Goal: Task Accomplishment & Management: Manage account settings

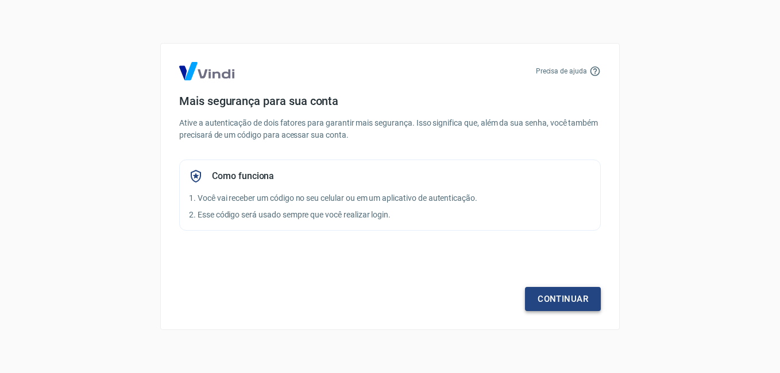
click at [570, 292] on link "Continuar" at bounding box center [563, 299] width 76 height 24
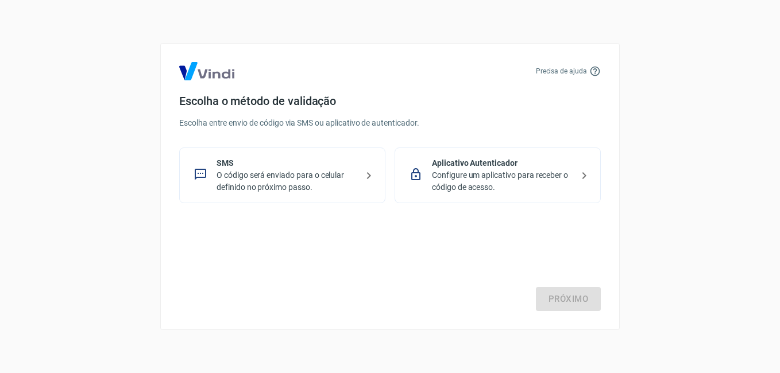
click at [308, 179] on p "O código será enviado para o celular definido no próximo passo." at bounding box center [287, 181] width 141 height 24
click at [552, 300] on link "Próximo" at bounding box center [568, 299] width 65 height 24
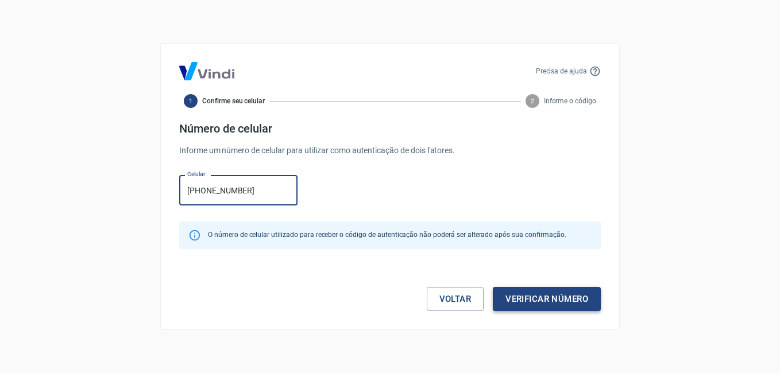
type input "[PHONE_NUMBER]"
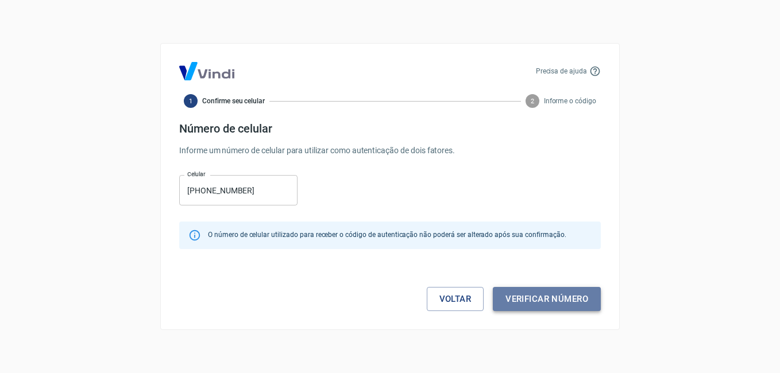
click at [560, 298] on button "Verificar número" at bounding box center [547, 299] width 108 height 24
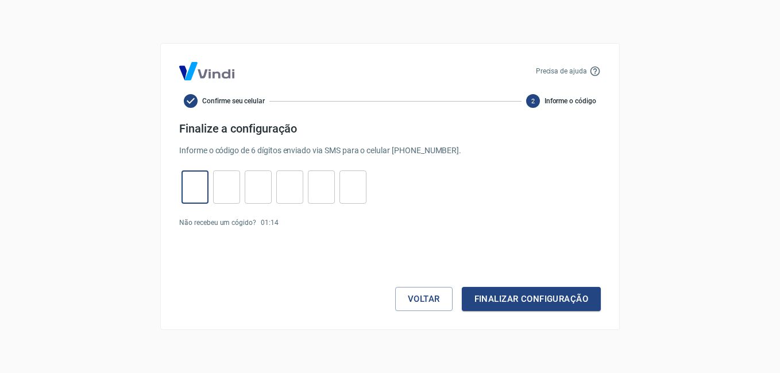
click at [201, 187] on input "tel" at bounding box center [195, 187] width 27 height 25
type input "2"
type input "6"
type input "1"
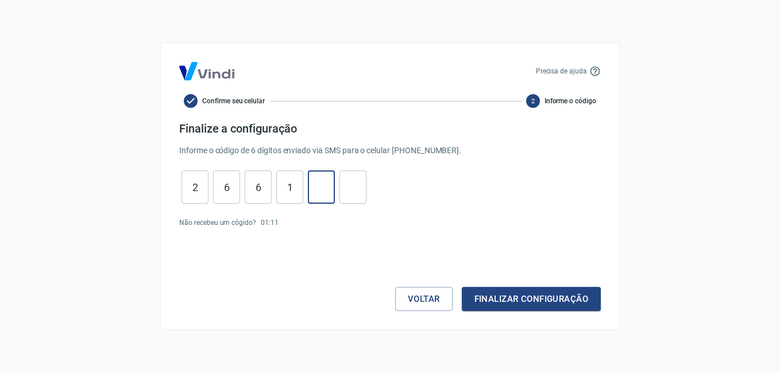
type input "9"
type input "1"
click at [530, 302] on button "Finalizar configuração" at bounding box center [531, 299] width 139 height 24
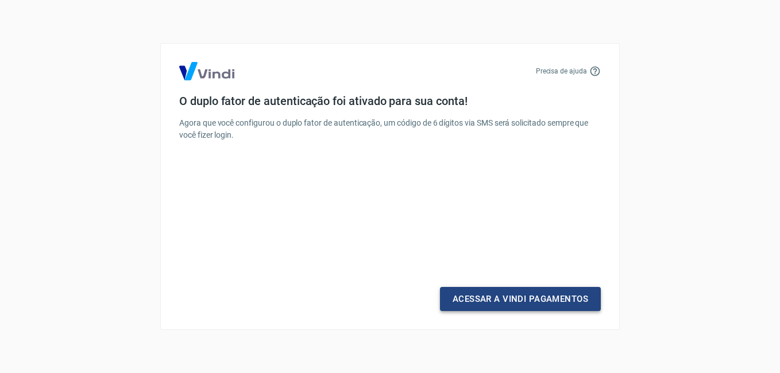
click at [552, 294] on link "Acessar a Vindi Pagamentos" at bounding box center [520, 299] width 161 height 24
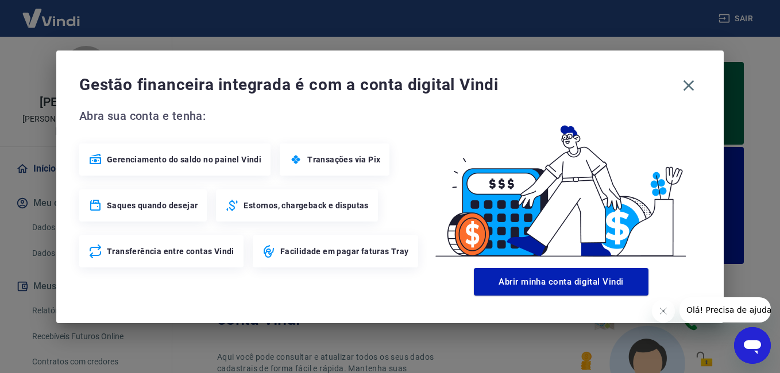
click at [758, 238] on div "Gestão financeira integrada é com a conta digital Vindi Abra sua conta e tenha:…" at bounding box center [390, 186] width 780 height 373
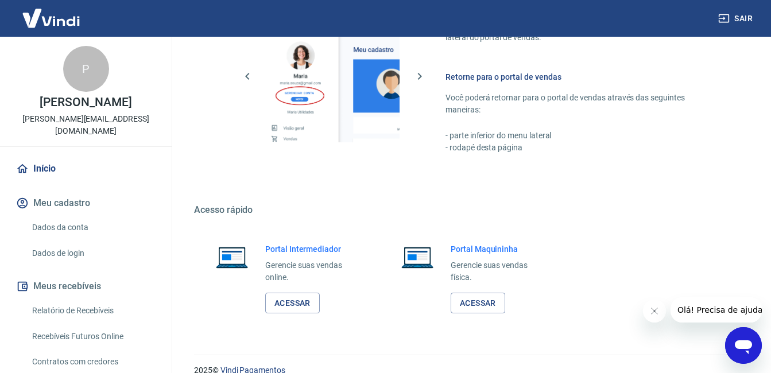
scroll to position [773, 0]
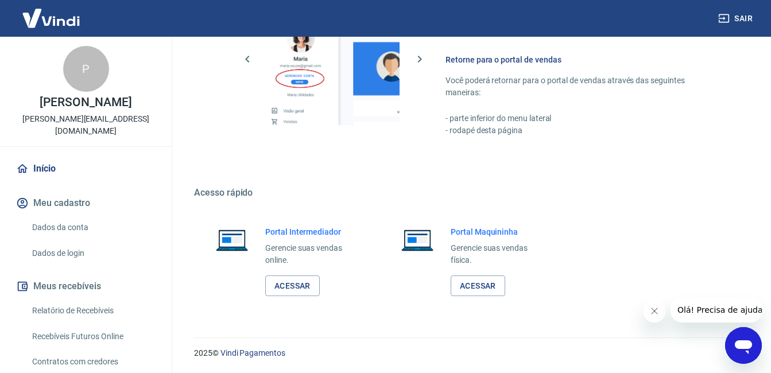
drag, startPoint x: 774, startPoint y: 64, endPoint x: 89, endPoint y: 6, distance: 687.1
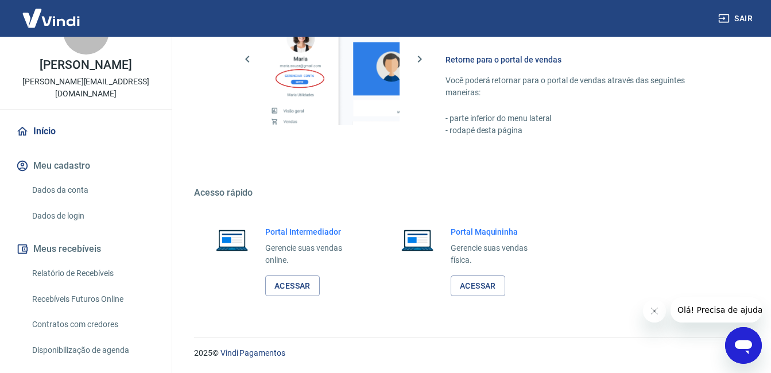
scroll to position [57, 0]
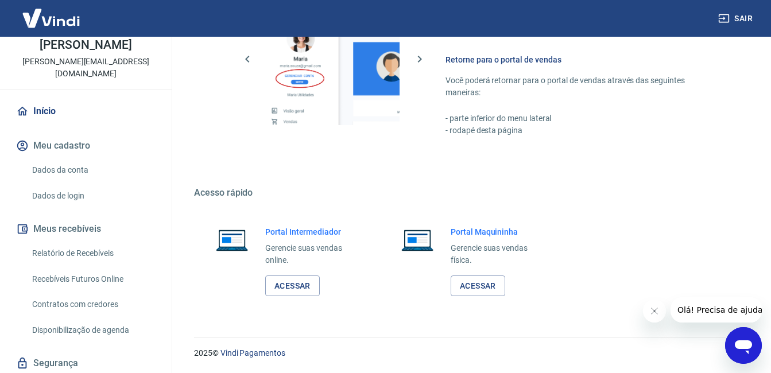
click at [72, 256] on link "Relatório de Recebíveis" at bounding box center [93, 254] width 130 height 24
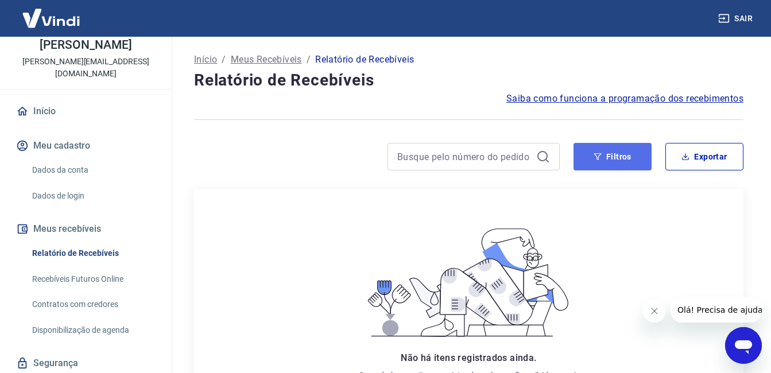
click at [601, 165] on button "Filtros" at bounding box center [613, 157] width 78 height 28
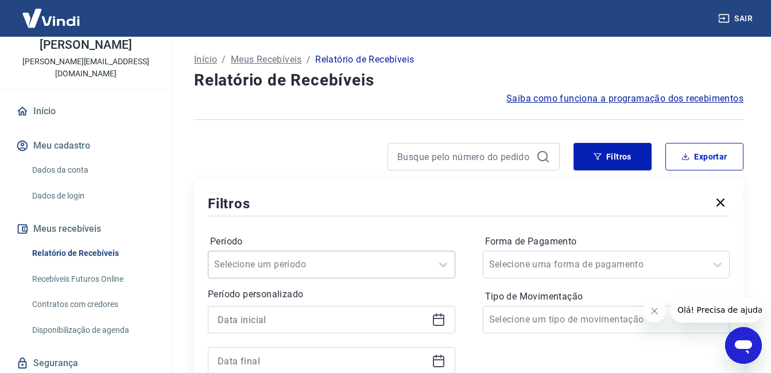
click at [349, 263] on div "Selecione um período" at bounding box center [332, 265] width 248 height 28
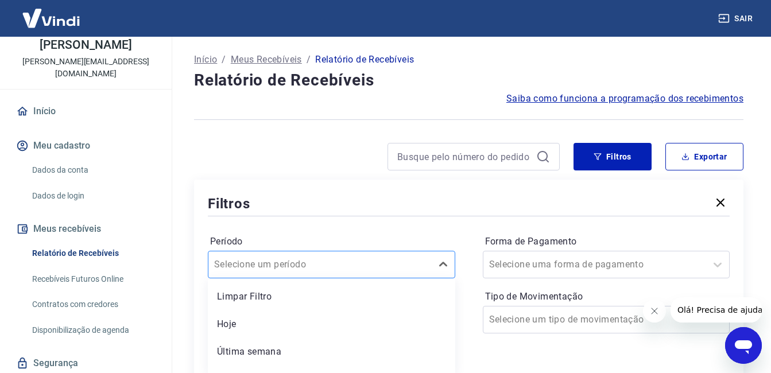
scroll to position [78, 0]
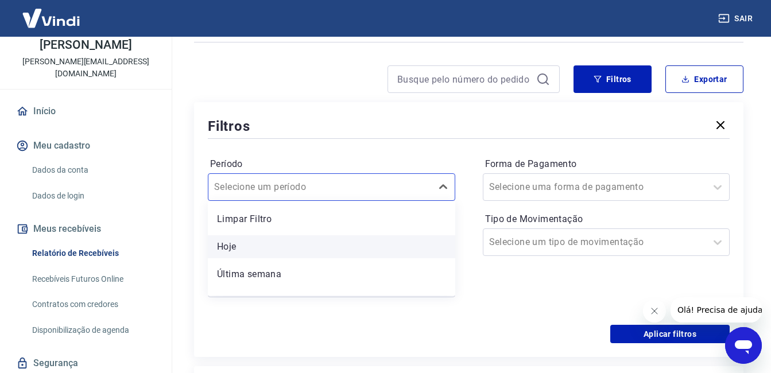
click at [241, 248] on div "Hoje" at bounding box center [332, 246] width 248 height 23
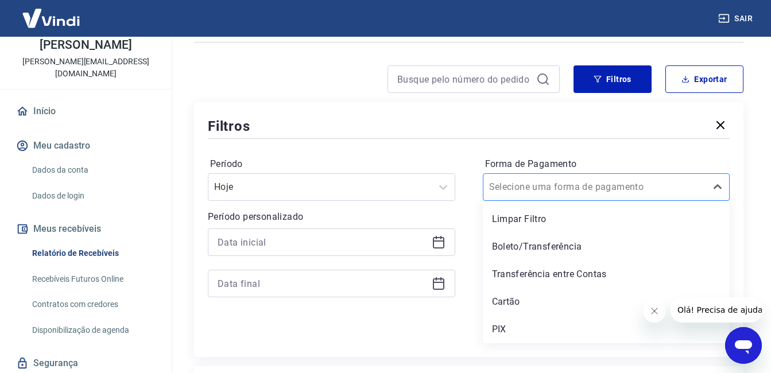
click at [535, 193] on input "Forma de Pagamento" at bounding box center [547, 187] width 116 height 14
click at [507, 325] on div "PIX" at bounding box center [607, 329] width 248 height 23
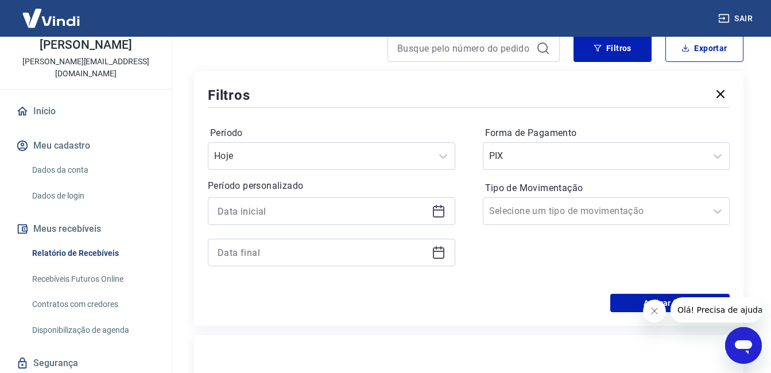
scroll to position [135, 0]
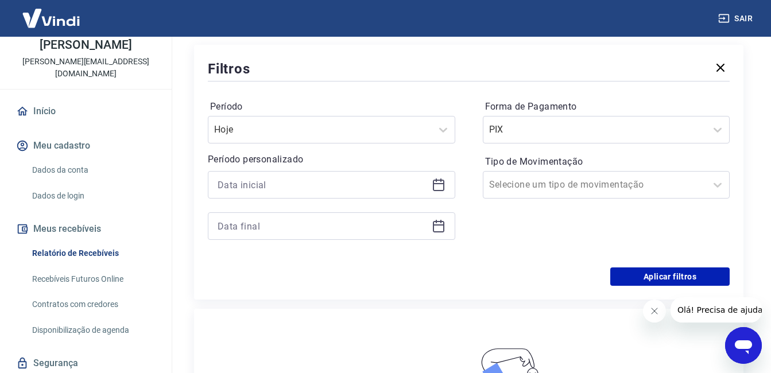
click at [635, 267] on div "Período Hoje Período personalizado Forma de Pagamento PIX Tipo de Movimentação …" at bounding box center [469, 176] width 522 height 184
click at [634, 279] on button "Aplicar filtros" at bounding box center [670, 277] width 119 height 18
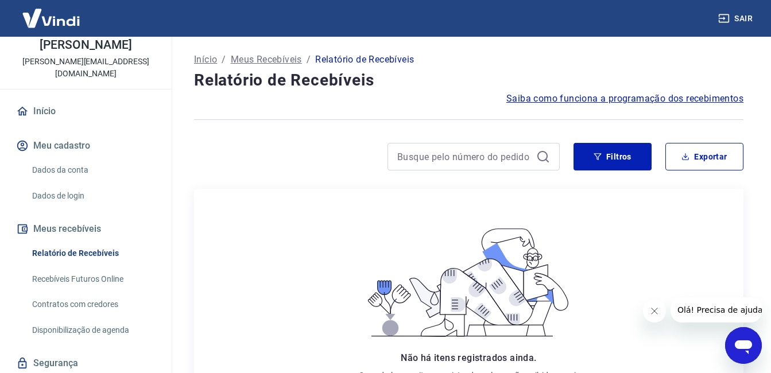
click at [47, 110] on link "Início" at bounding box center [86, 111] width 144 height 25
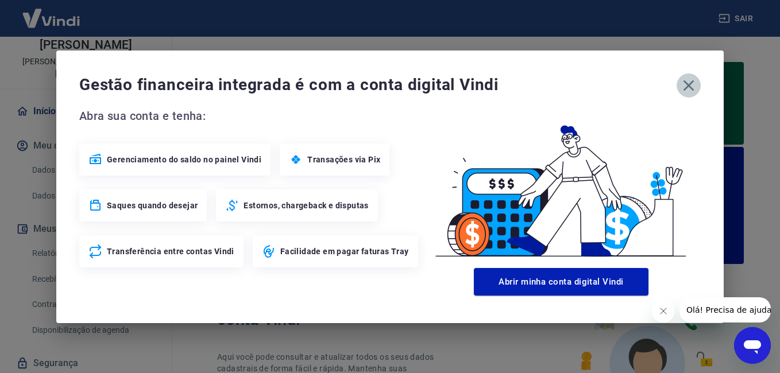
click at [689, 83] on icon "button" at bounding box center [688, 85] width 18 height 18
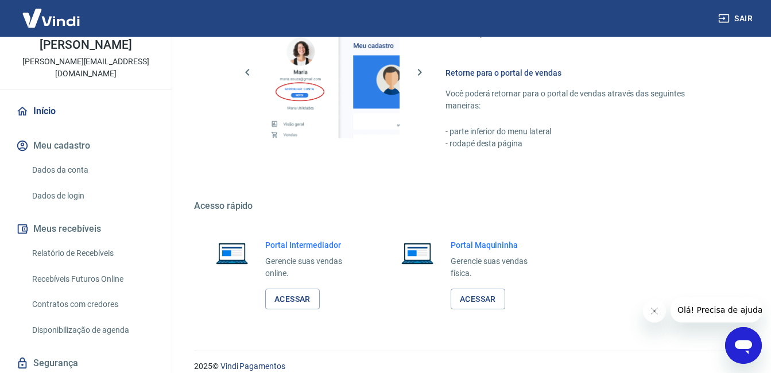
scroll to position [773, 0]
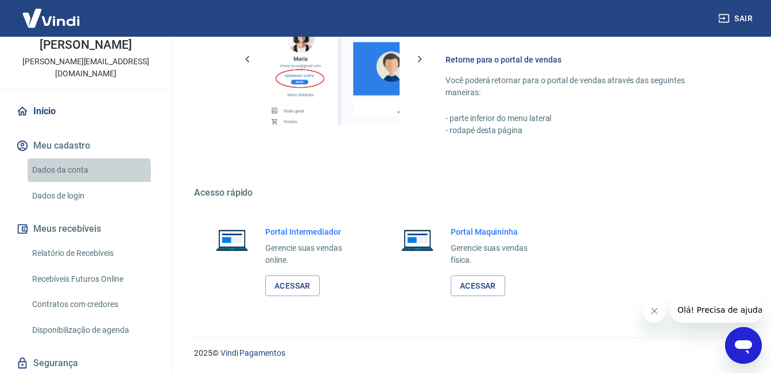
click at [60, 171] on link "Dados da conta" at bounding box center [93, 171] width 130 height 24
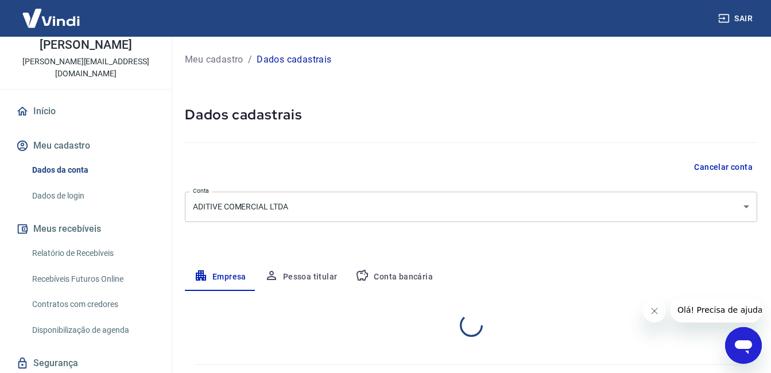
select select "SP"
select select "business"
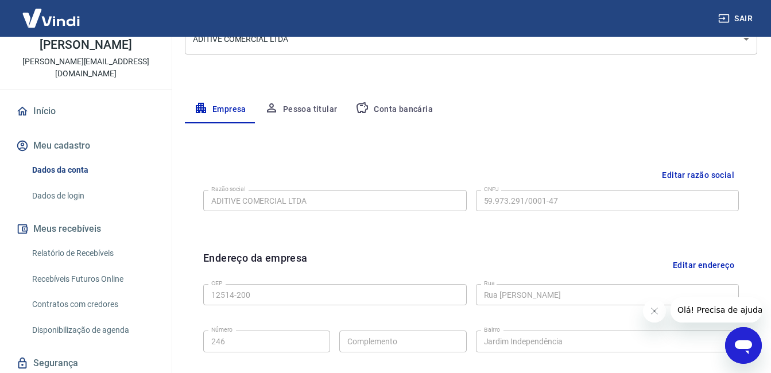
scroll to position [95, 0]
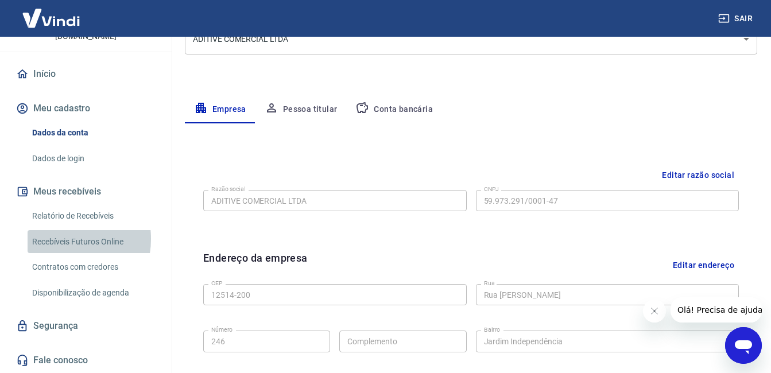
click at [61, 239] on link "Recebíveis Futuros Online" at bounding box center [93, 242] width 130 height 24
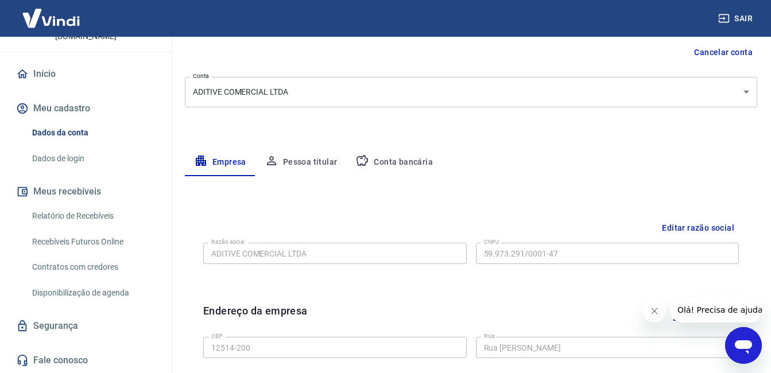
scroll to position [230, 0]
